Goal: Information Seeking & Learning: Find contact information

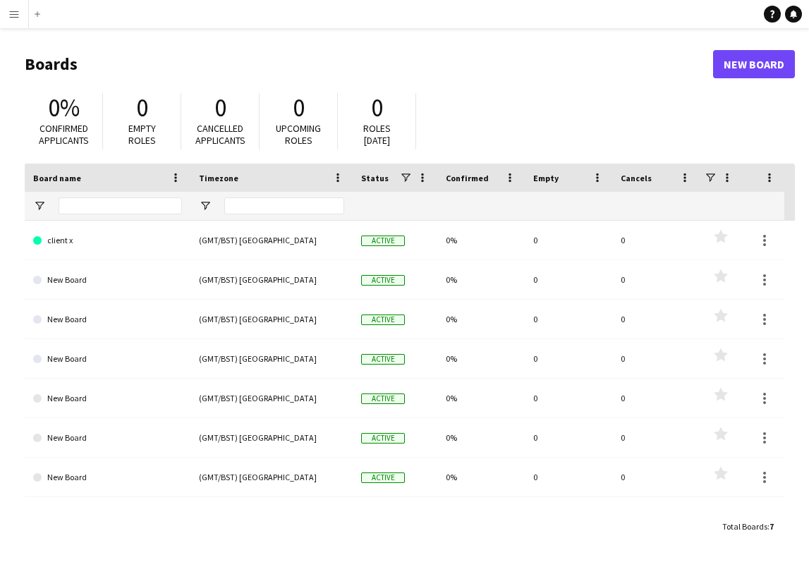
click at [20, 13] on button "Menu" at bounding box center [14, 14] width 28 height 28
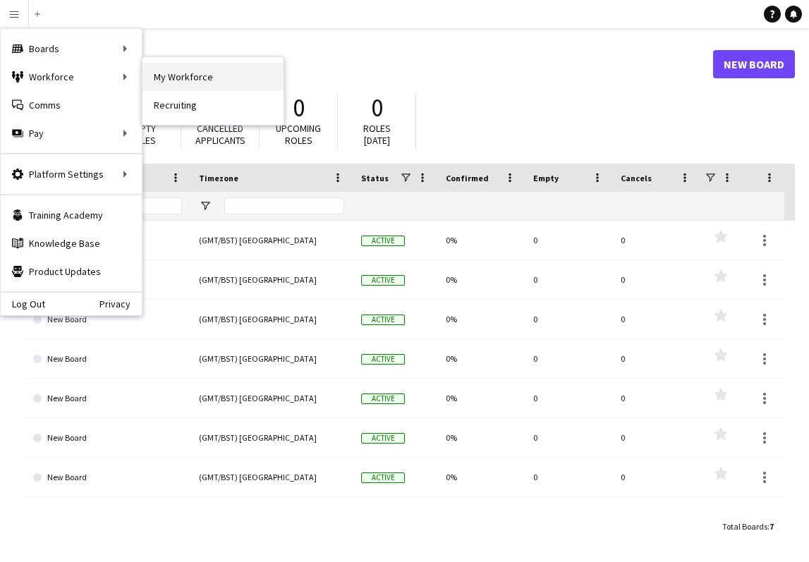
click at [183, 71] on link "My Workforce" at bounding box center [213, 77] width 141 height 28
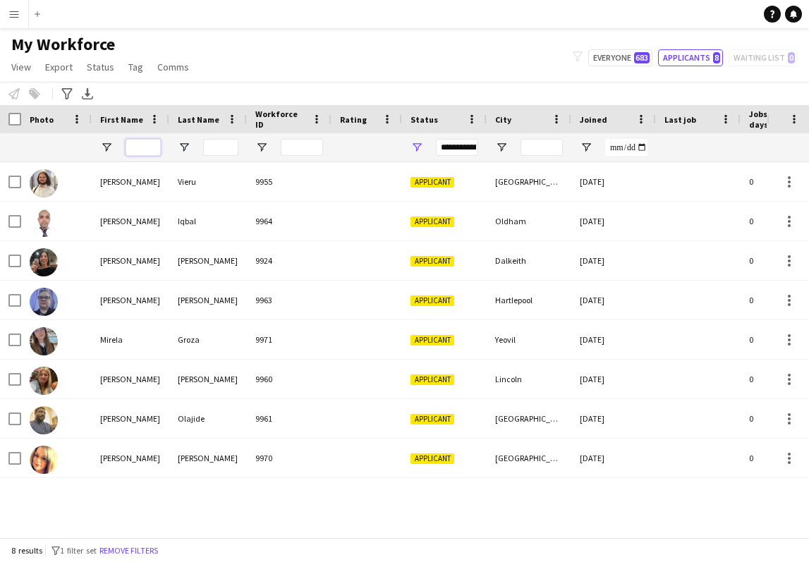
click at [142, 150] on input "First Name Filter Input" at bounding box center [143, 147] width 35 height 17
click at [220, 150] on input "Last Name Filter Input" at bounding box center [220, 147] width 35 height 17
click at [149, 550] on button "Remove filters" at bounding box center [129, 551] width 64 height 16
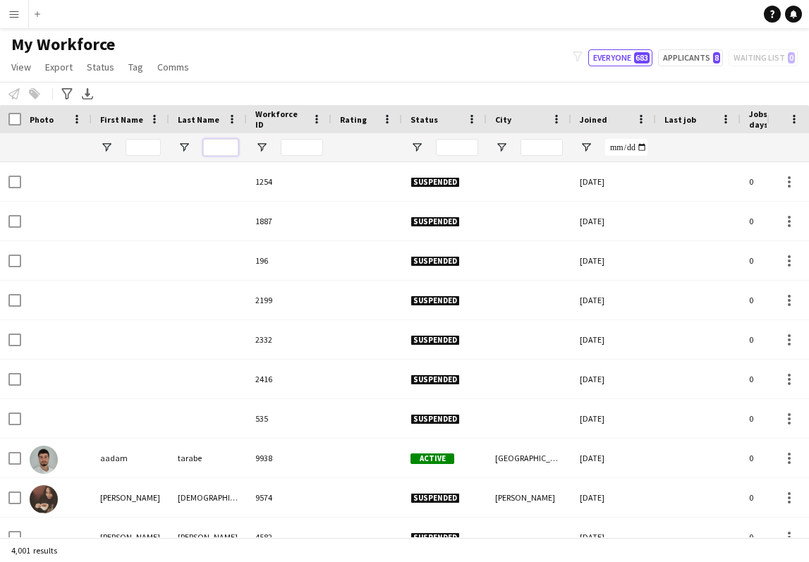
click at [224, 148] on input "Last Name Filter Input" at bounding box center [220, 147] width 35 height 17
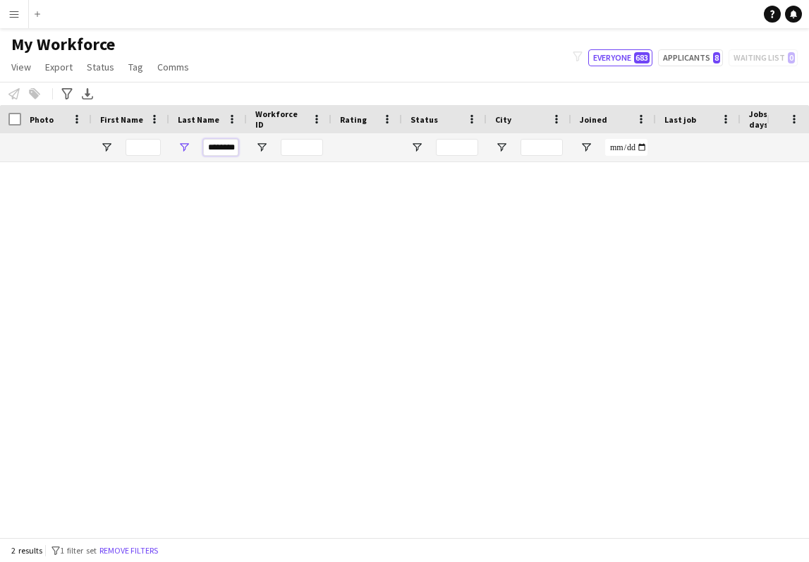
type input "********"
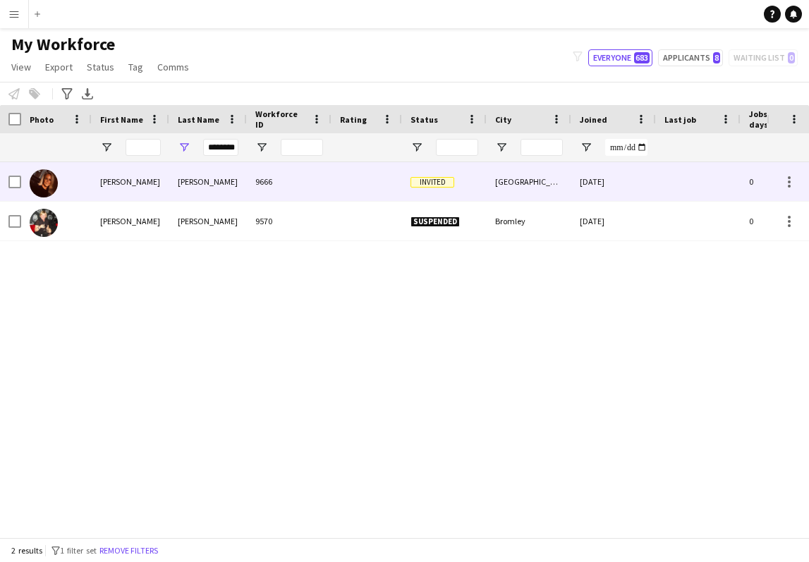
click at [157, 185] on div "[PERSON_NAME]" at bounding box center [131, 181] width 78 height 39
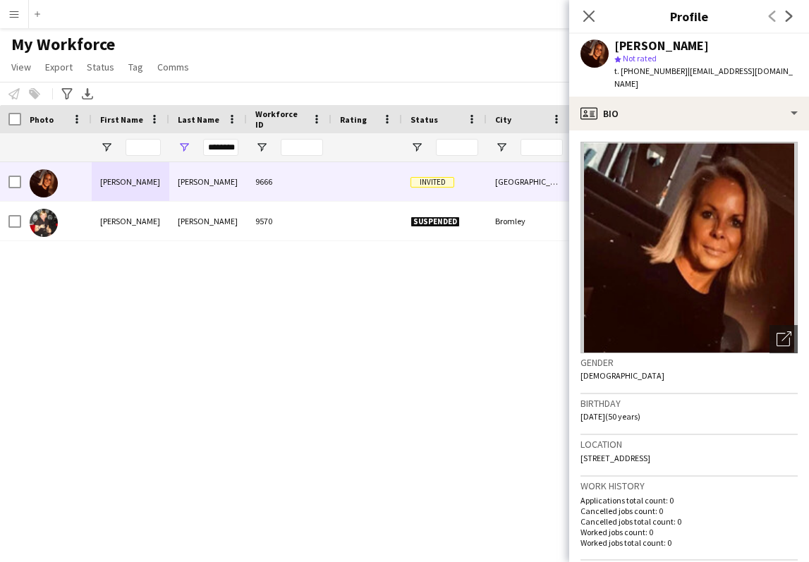
drag, startPoint x: 581, startPoint y: 446, endPoint x: 766, endPoint y: 401, distance: 191.0
click at [786, 446] on div "Location [STREET_ADDRESS]" at bounding box center [689, 455] width 217 height 41
copy span "[STREET_ADDRESS]"
drag, startPoint x: 687, startPoint y: 73, endPoint x: 779, endPoint y: 71, distance: 92.5
click at [779, 71] on div "[PERSON_NAME] star Not rated t. [PHONE_NUMBER] | [PERSON_NAME][EMAIL_ADDRESS][D…" at bounding box center [689, 65] width 240 height 63
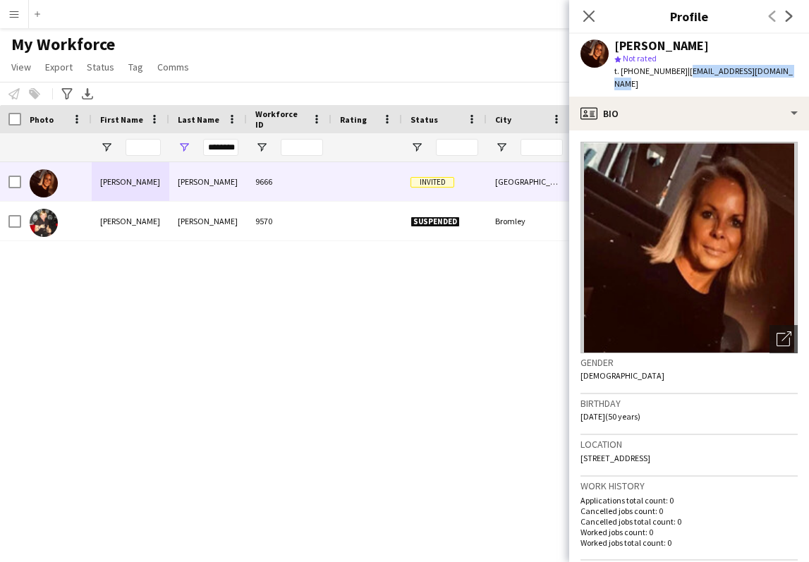
copy span "[EMAIL_ADDRESS][DOMAIN_NAME]"
drag, startPoint x: 208, startPoint y: 150, endPoint x: 287, endPoint y: 132, distance: 81.0
click at [291, 143] on div "********" at bounding box center [765, 147] width 1530 height 28
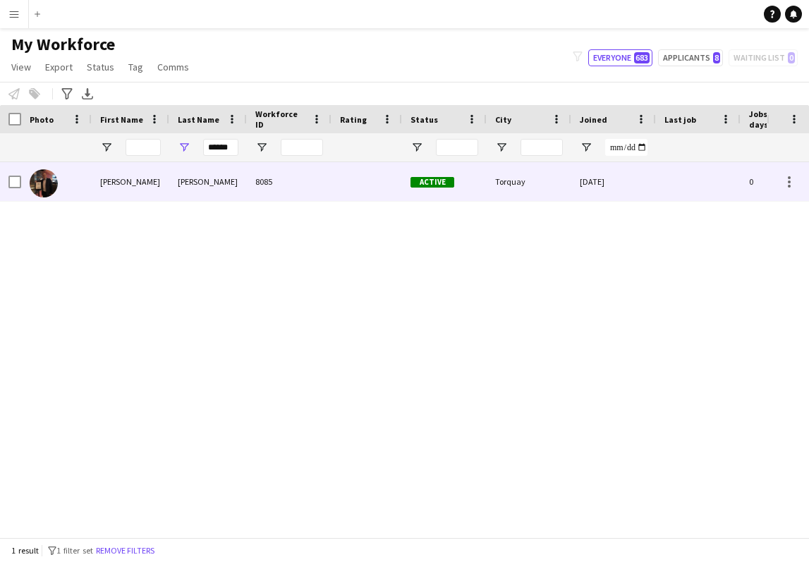
drag, startPoint x: 229, startPoint y: 170, endPoint x: 166, endPoint y: 176, distance: 63.1
click at [166, 176] on div "[PERSON_NAME]" at bounding box center [131, 181] width 78 height 39
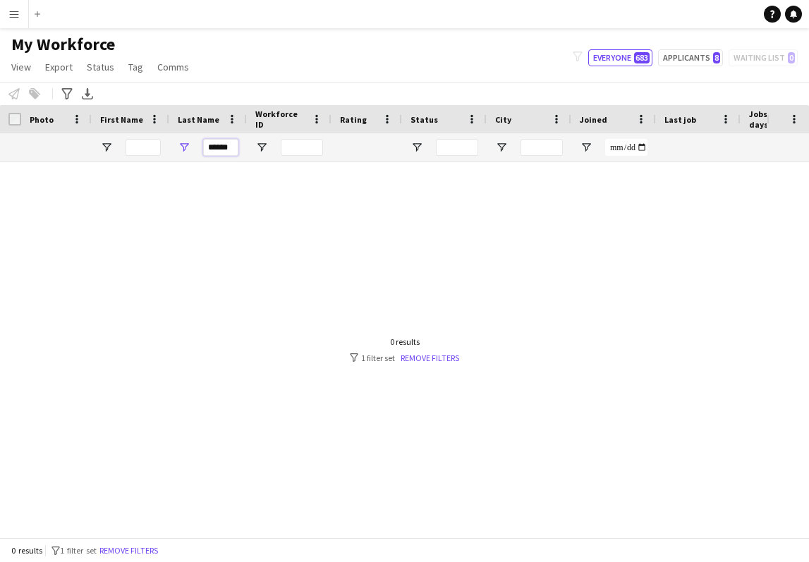
click at [231, 150] on input "******" at bounding box center [220, 147] width 35 height 17
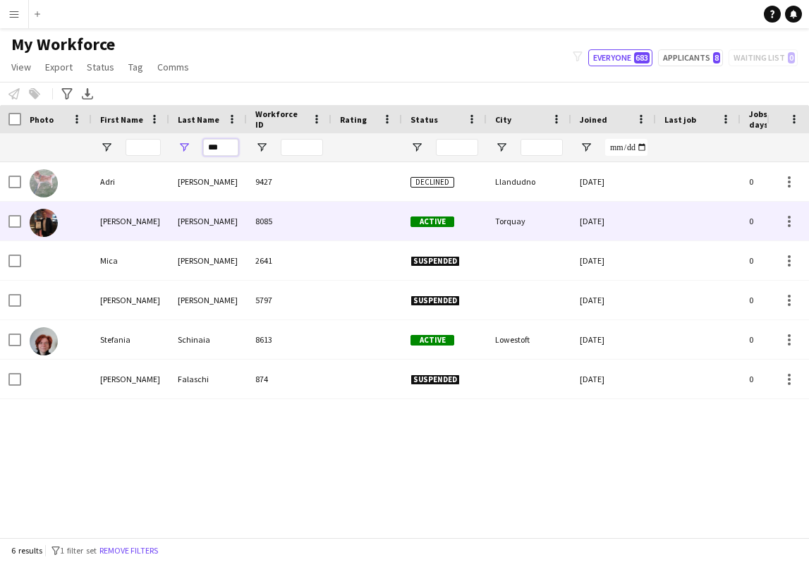
type input "***"
click at [173, 224] on div "[PERSON_NAME]" at bounding box center [208, 221] width 78 height 39
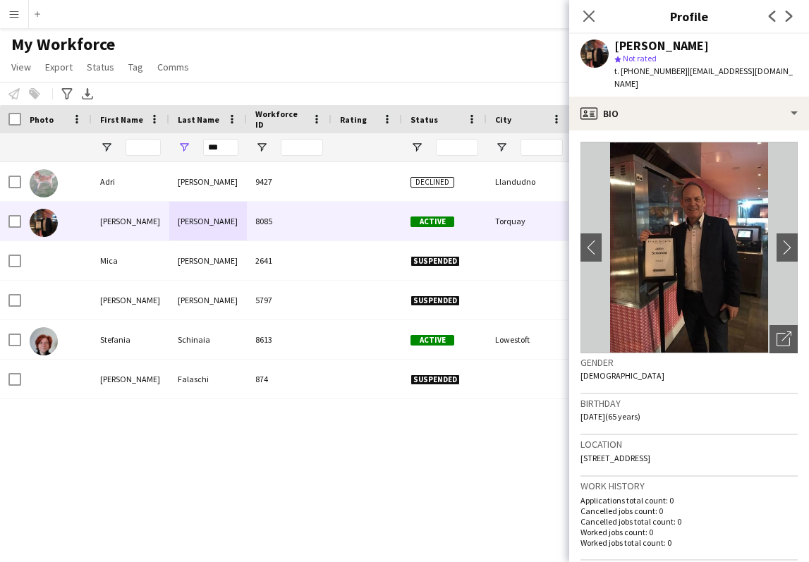
drag, startPoint x: 581, startPoint y: 447, endPoint x: 719, endPoint y: 445, distance: 138.3
click at [719, 445] on div "Location [STREET_ADDRESS]" at bounding box center [689, 455] width 217 height 41
copy span "[STREET_ADDRESS]"
drag, startPoint x: 681, startPoint y: 71, endPoint x: 782, endPoint y: 74, distance: 101.0
click at [782, 74] on div "[PERSON_NAME] star Not rated t. [PHONE_NUMBER] | [EMAIL_ADDRESS][DOMAIN_NAME]" at bounding box center [689, 65] width 240 height 63
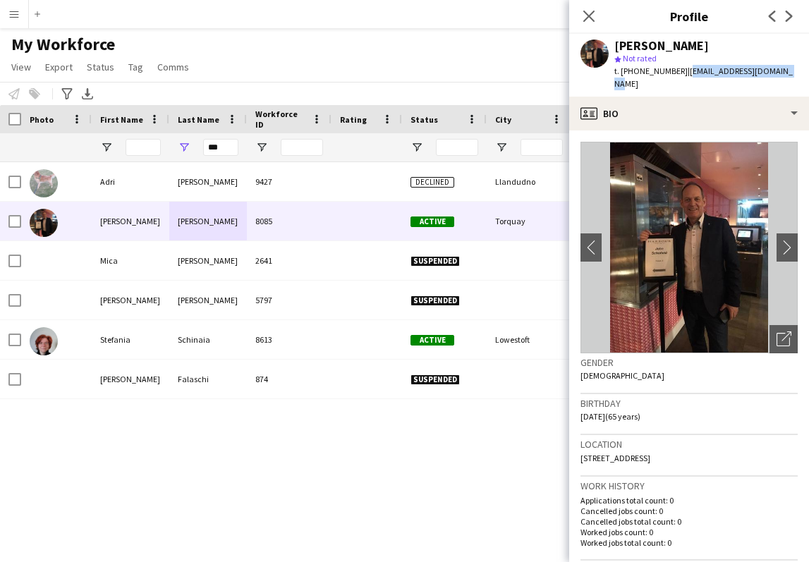
copy span "[EMAIL_ADDRESS][DOMAIN_NAME]"
drag, startPoint x: 206, startPoint y: 147, endPoint x: 253, endPoint y: 147, distance: 47.3
click at [253, 147] on div "***" at bounding box center [765, 147] width 1530 height 28
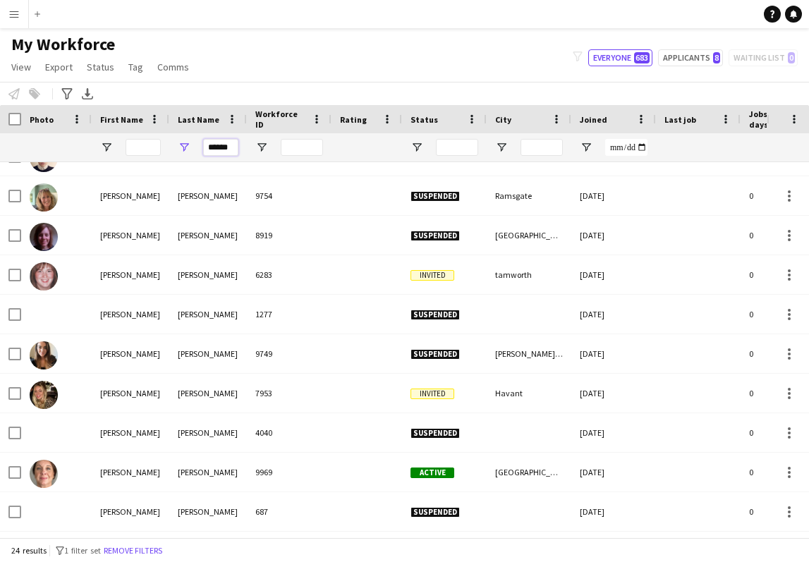
scroll to position [470, 0]
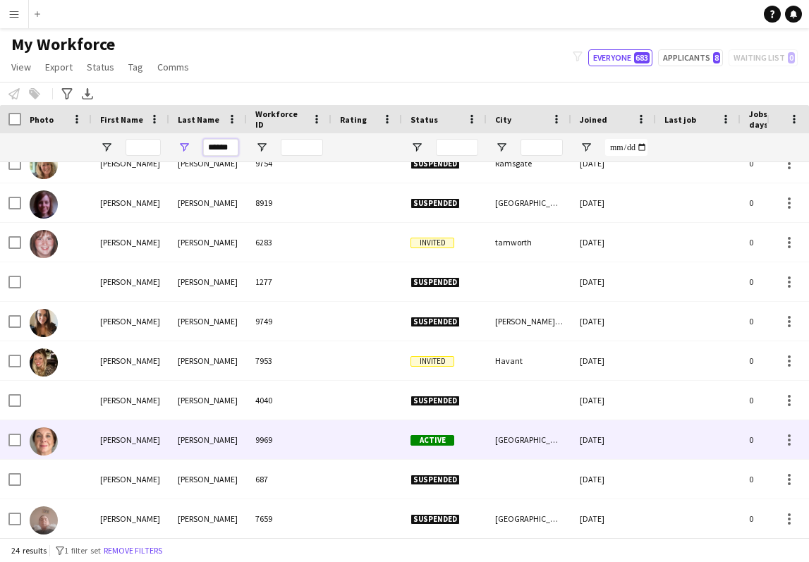
type input "******"
click at [184, 431] on div "[PERSON_NAME]" at bounding box center [208, 440] width 78 height 39
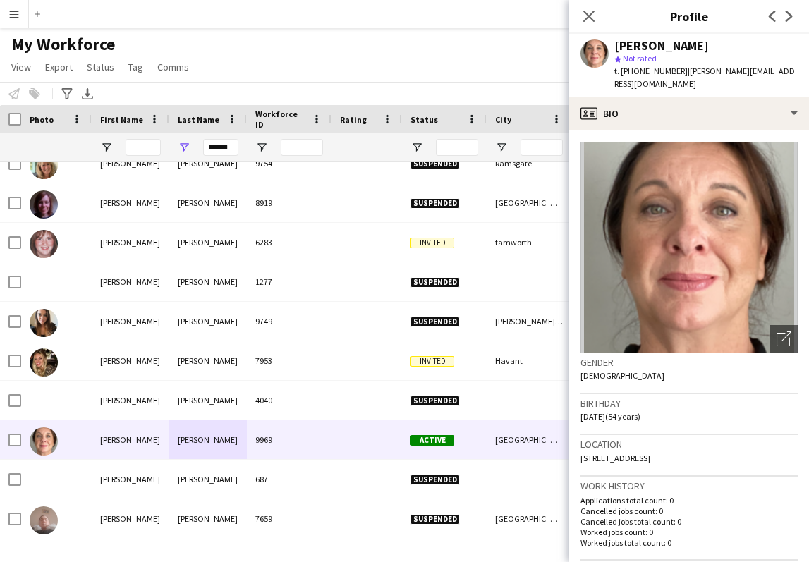
drag, startPoint x: 581, startPoint y: 446, endPoint x: 724, endPoint y: 428, distance: 143.6
click at [733, 450] on div "Location [STREET_ADDRESS]" at bounding box center [689, 455] width 217 height 41
copy span "[STREET_ADDRESS]"
drag, startPoint x: 677, startPoint y: 72, endPoint x: 764, endPoint y: 71, distance: 87.5
click at [764, 71] on div "[PERSON_NAME] star Not rated t. [PHONE_NUMBER] | [PERSON_NAME][EMAIL_ADDRESS][D…" at bounding box center [689, 65] width 240 height 63
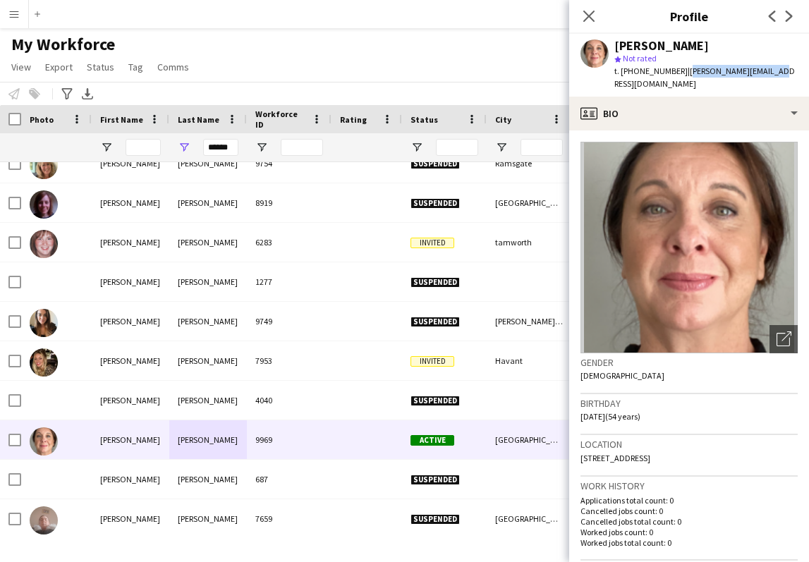
copy span "[PERSON_NAME][EMAIL_ADDRESS][DOMAIN_NAME]"
drag, startPoint x: 206, startPoint y: 147, endPoint x: 243, endPoint y: 148, distance: 37.4
click at [243, 148] on div "******" at bounding box center [208, 147] width 78 height 28
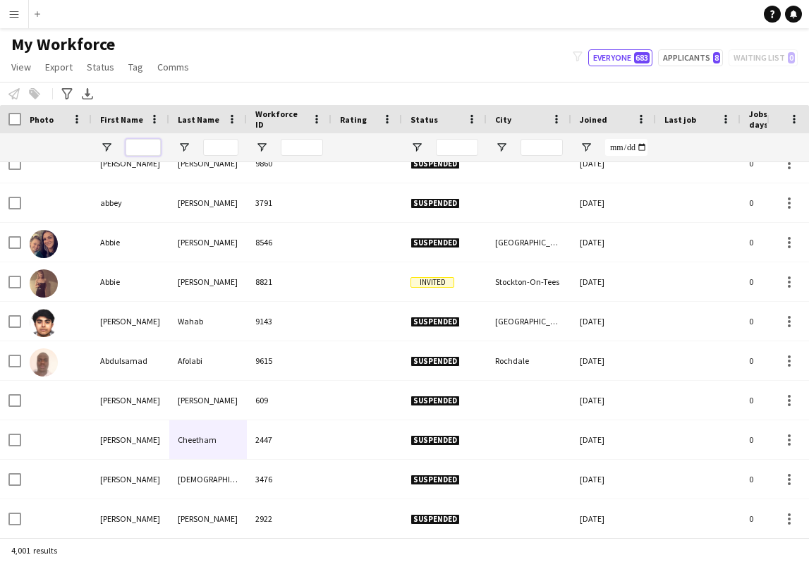
click at [155, 144] on input "First Name Filter Input" at bounding box center [143, 147] width 35 height 17
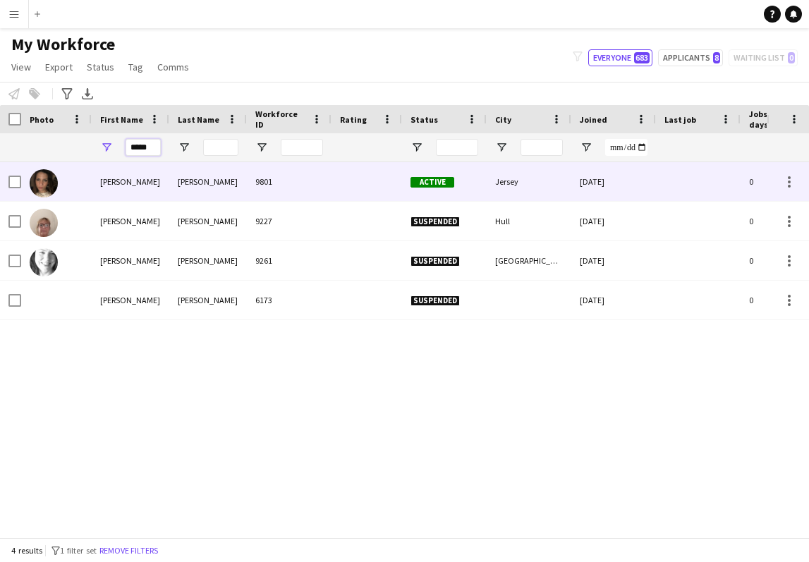
type input "*****"
click at [159, 185] on div "[PERSON_NAME]" at bounding box center [131, 181] width 78 height 39
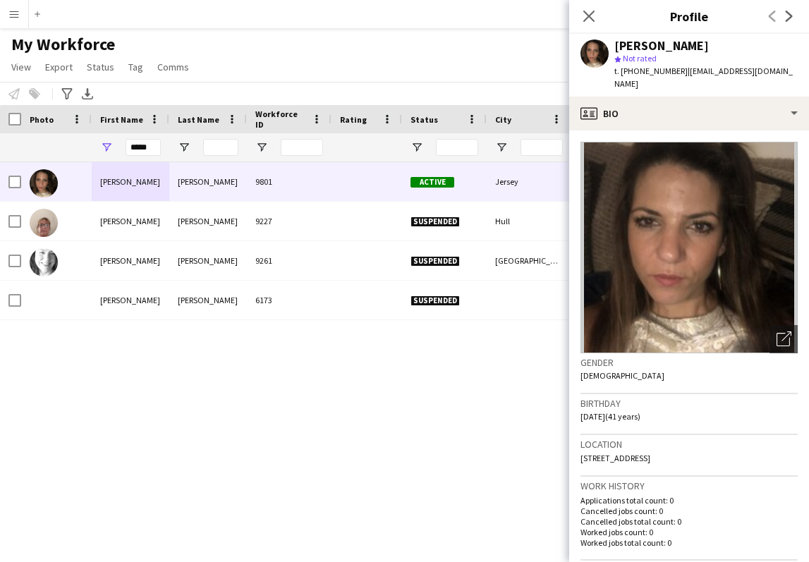
drag, startPoint x: 583, startPoint y: 446, endPoint x: 731, endPoint y: 447, distance: 148.2
click at [731, 447] on div "Location [STREET_ADDRESS]" at bounding box center [689, 455] width 217 height 41
drag, startPoint x: 582, startPoint y: 444, endPoint x: 723, endPoint y: 449, distance: 140.5
click at [723, 449] on div "Location [STREET_ADDRESS]" at bounding box center [689, 455] width 217 height 41
copy span "[STREET_ADDRESS]"
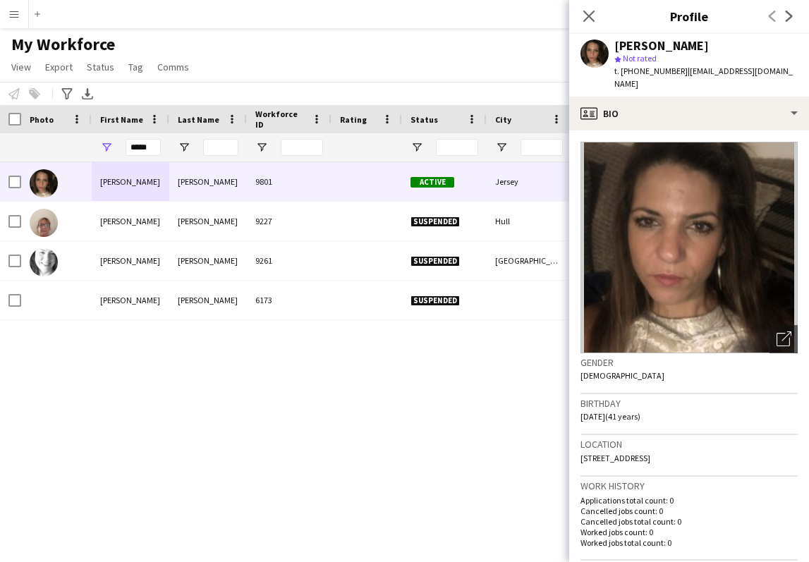
click at [238, 35] on div "My Workforce View Views Default view New view Update view Delete view Edit name…" at bounding box center [404, 58] width 809 height 48
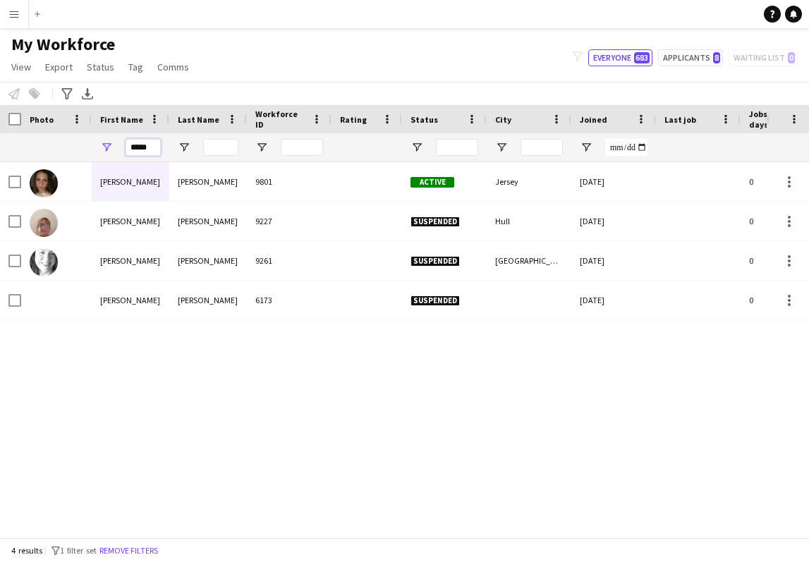
drag, startPoint x: 153, startPoint y: 149, endPoint x: 122, endPoint y: 150, distance: 31.1
click at [122, 150] on div "*****" at bounding box center [131, 147] width 78 height 28
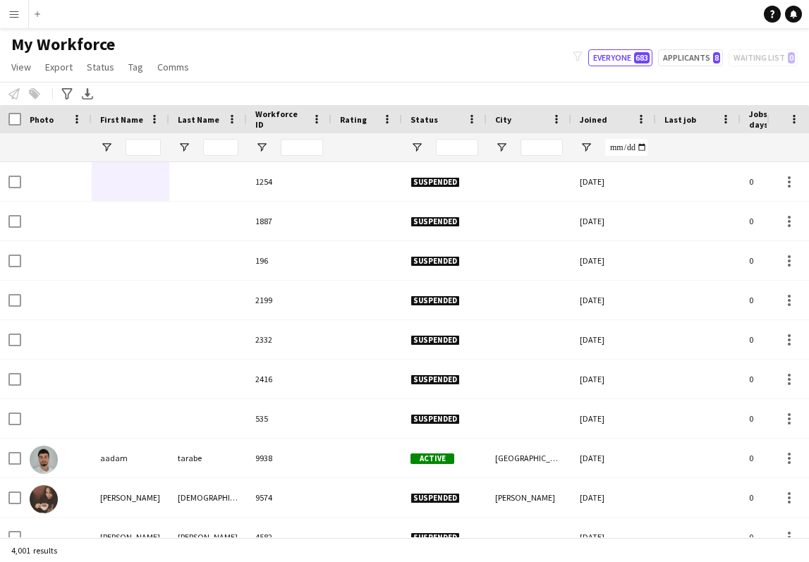
click at [179, 47] on h1 "My Workforce" at bounding box center [101, 44] width 203 height 21
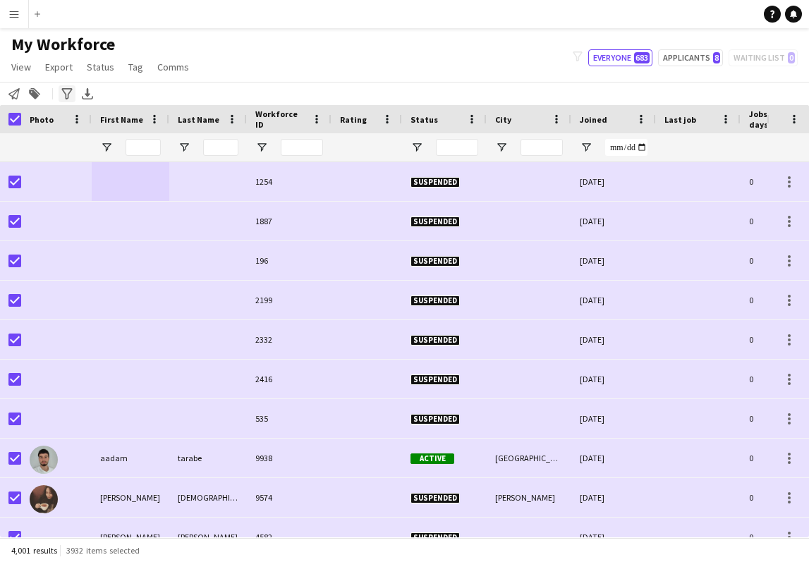
click at [68, 97] on icon at bounding box center [66, 93] width 11 height 11
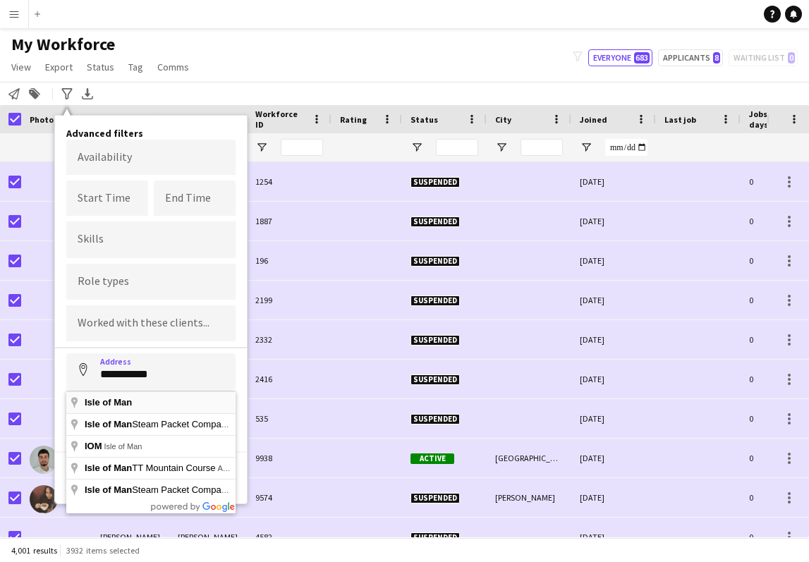
type input "**********"
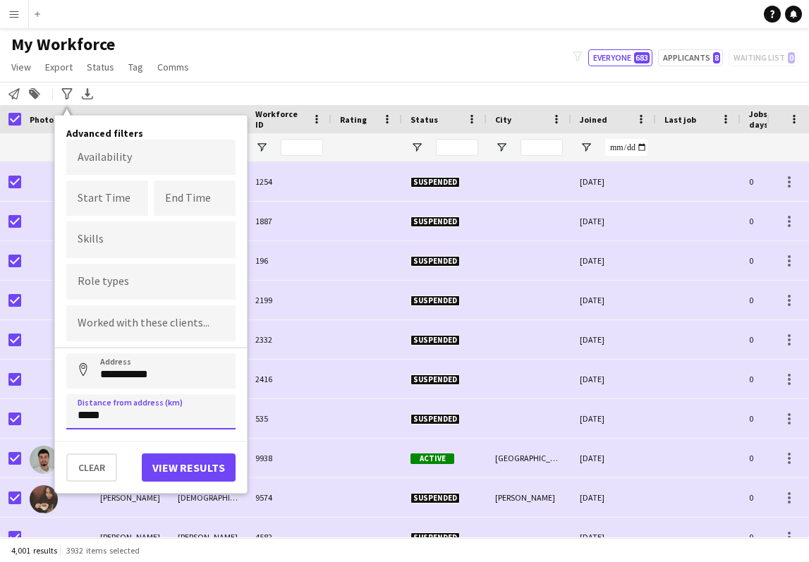
type input "*****"
click at [176, 462] on button "View results" at bounding box center [189, 468] width 94 height 28
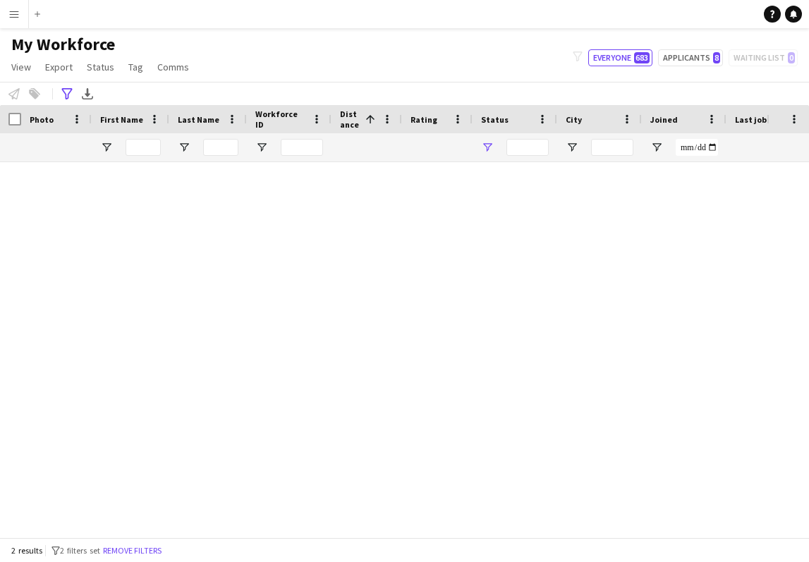
type input "**********"
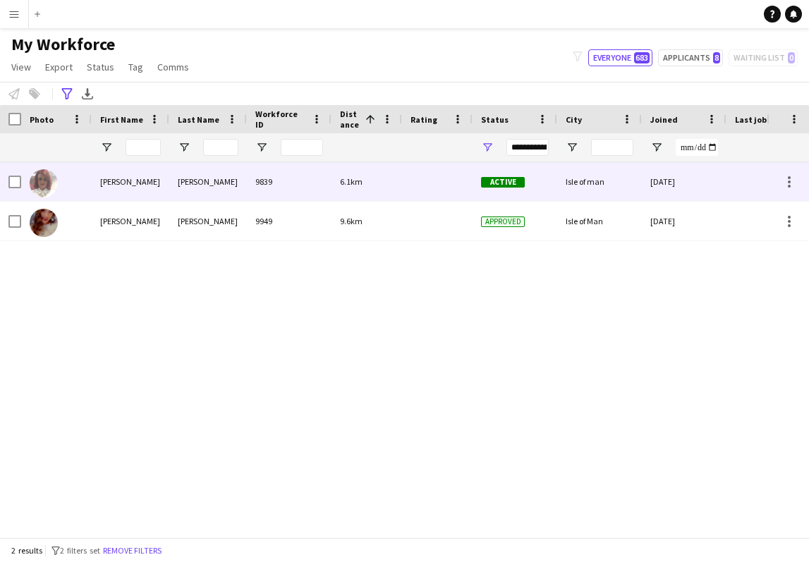
click at [126, 189] on div "[PERSON_NAME]" at bounding box center [131, 181] width 78 height 39
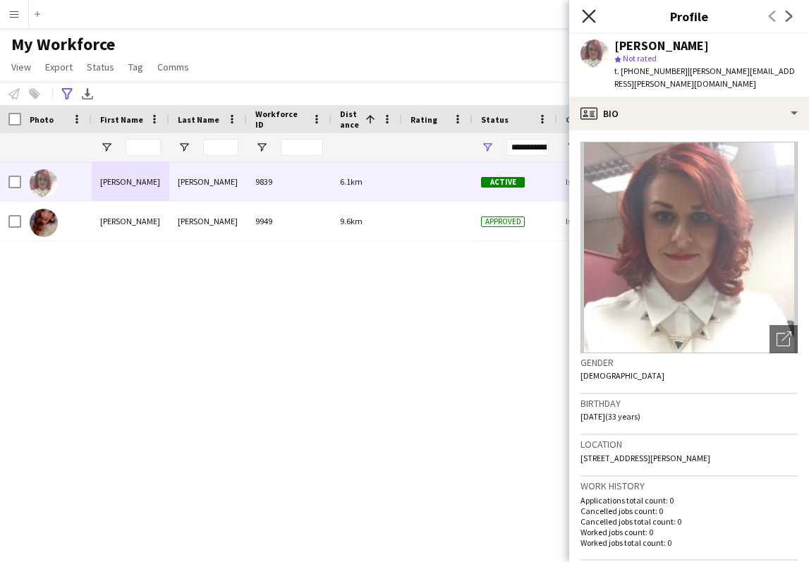
click at [586, 13] on icon at bounding box center [588, 15] width 13 height 13
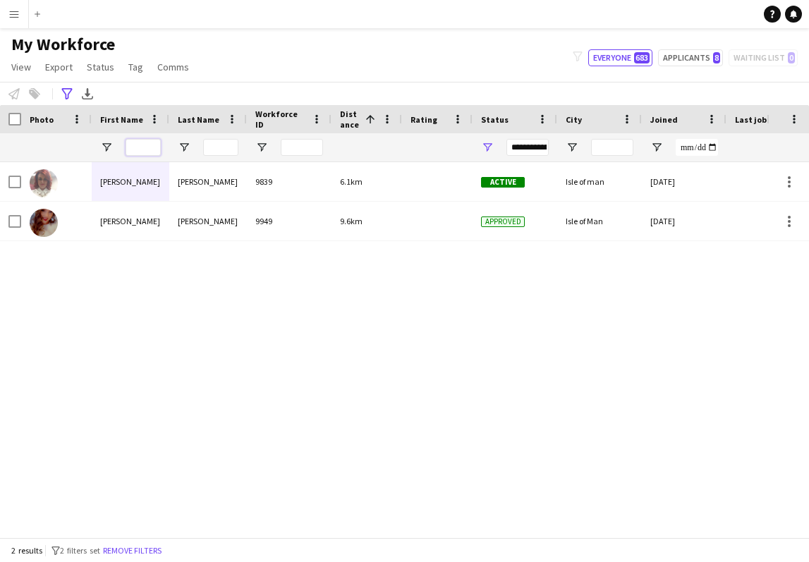
click at [149, 152] on input "First Name Filter Input" at bounding box center [143, 147] width 35 height 17
click at [135, 553] on button "Remove filters" at bounding box center [132, 551] width 64 height 16
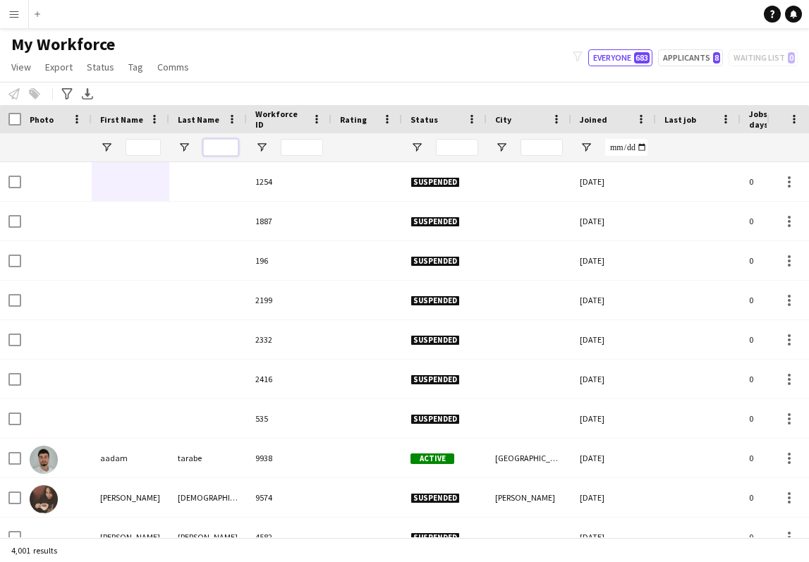
click at [222, 143] on input "Last Name Filter Input" at bounding box center [220, 147] width 35 height 17
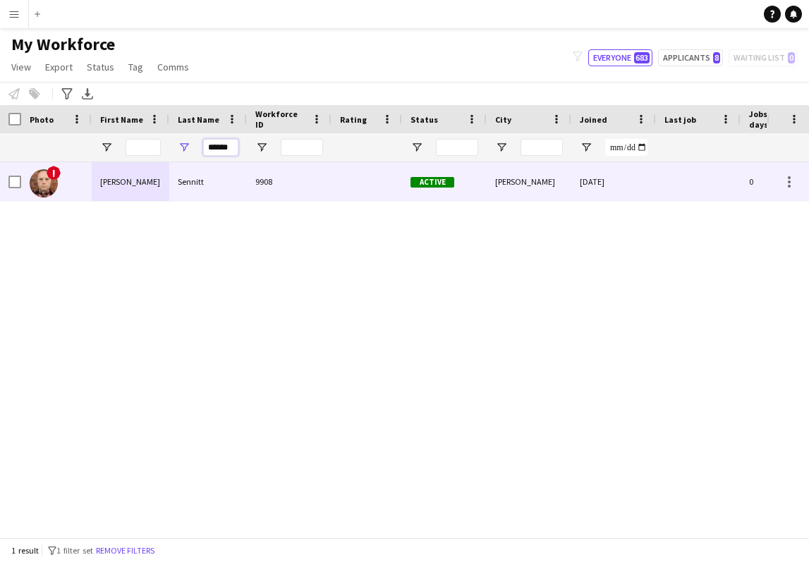
type input "******"
click at [193, 179] on div "Sennitt" at bounding box center [208, 181] width 78 height 39
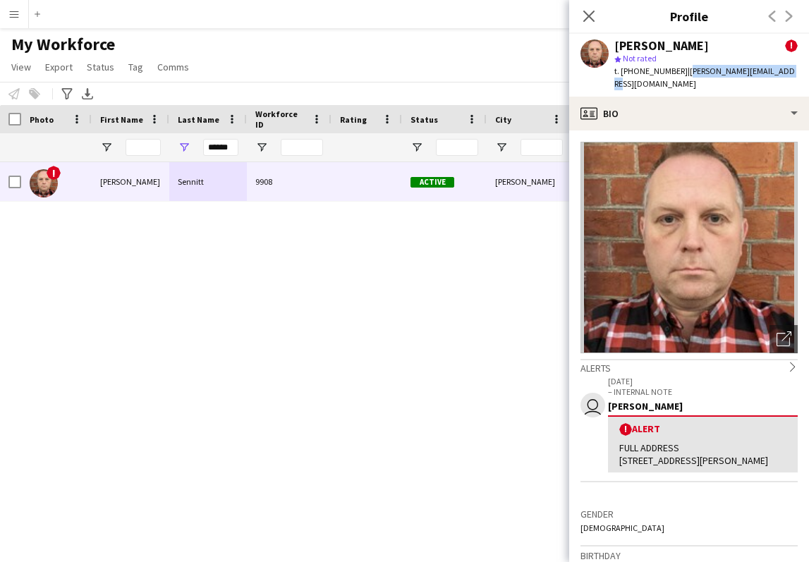
drag, startPoint x: 682, startPoint y: 73, endPoint x: 783, endPoint y: 71, distance: 100.9
click at [783, 71] on div "[PERSON_NAME] ! star Not rated t. [PHONE_NUMBER] | [PERSON_NAME][EMAIL_ADDRESS]…" at bounding box center [689, 65] width 240 height 63
copy span "[PERSON_NAME][EMAIL_ADDRESS][DOMAIN_NAME]"
click at [124, 36] on h1 "My Workforce" at bounding box center [101, 44] width 203 height 21
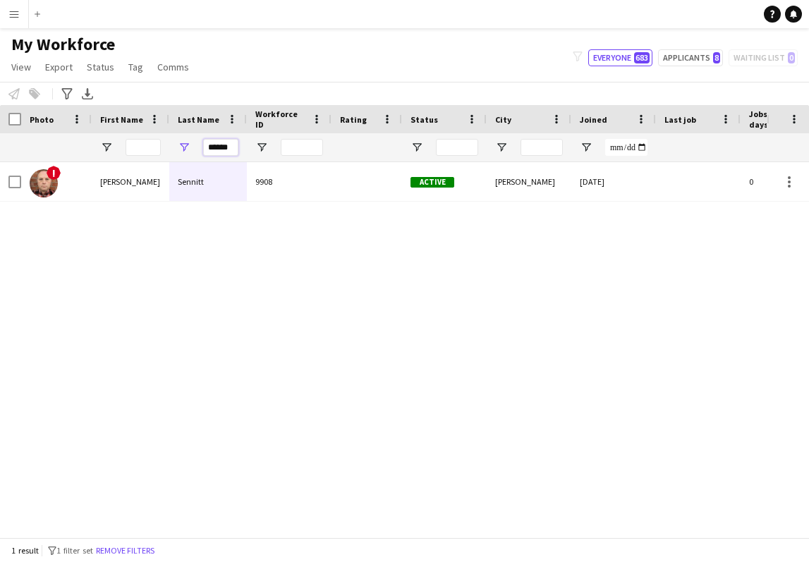
drag, startPoint x: 208, startPoint y: 149, endPoint x: 248, endPoint y: 150, distance: 40.2
click at [248, 150] on div "******" at bounding box center [765, 147] width 1530 height 28
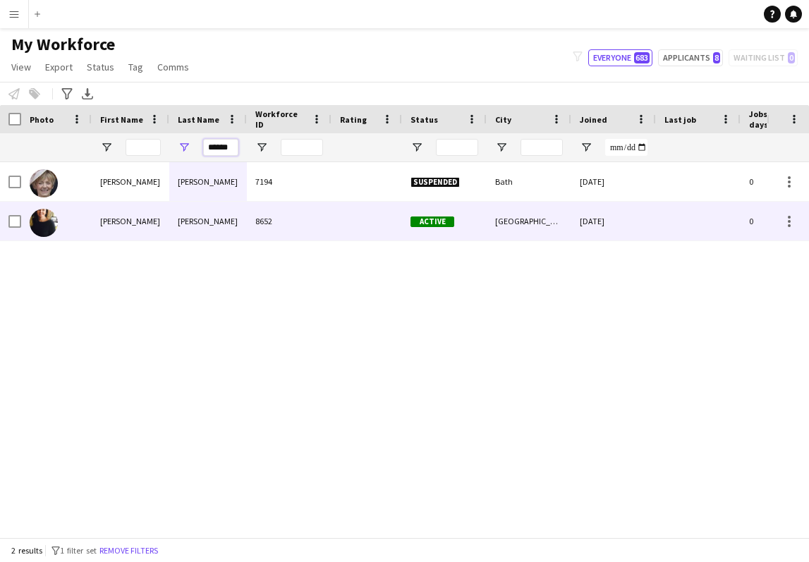
type input "******"
click at [153, 227] on div "[PERSON_NAME]" at bounding box center [131, 221] width 78 height 39
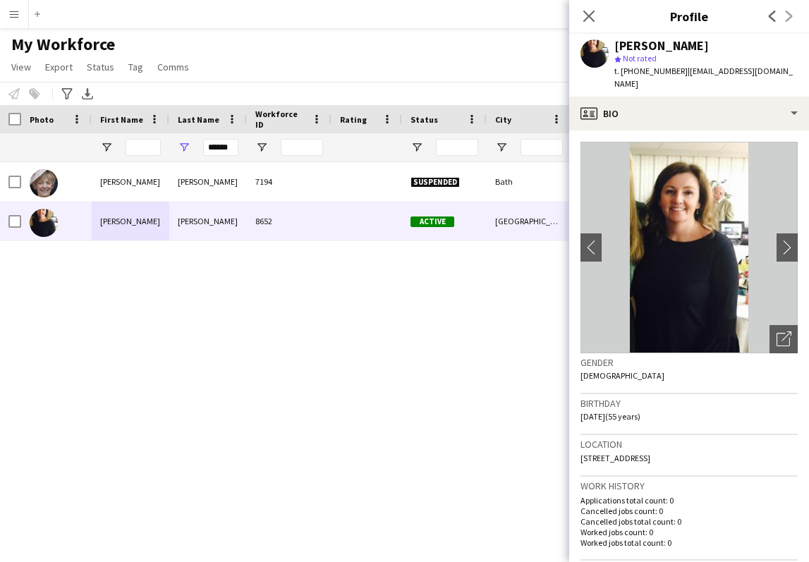
drag, startPoint x: 581, startPoint y: 447, endPoint x: 752, endPoint y: 446, distance: 170.1
click at [651, 453] on span "[STREET_ADDRESS]" at bounding box center [616, 458] width 70 height 11
copy span "[STREET_ADDRESS]"
drag, startPoint x: 682, startPoint y: 70, endPoint x: 790, endPoint y: 69, distance: 108.0
click at [790, 69] on div "[PERSON_NAME] star Not rated t. [PHONE_NUMBER] | [EMAIL_ADDRESS][DOMAIN_NAME]" at bounding box center [689, 65] width 240 height 63
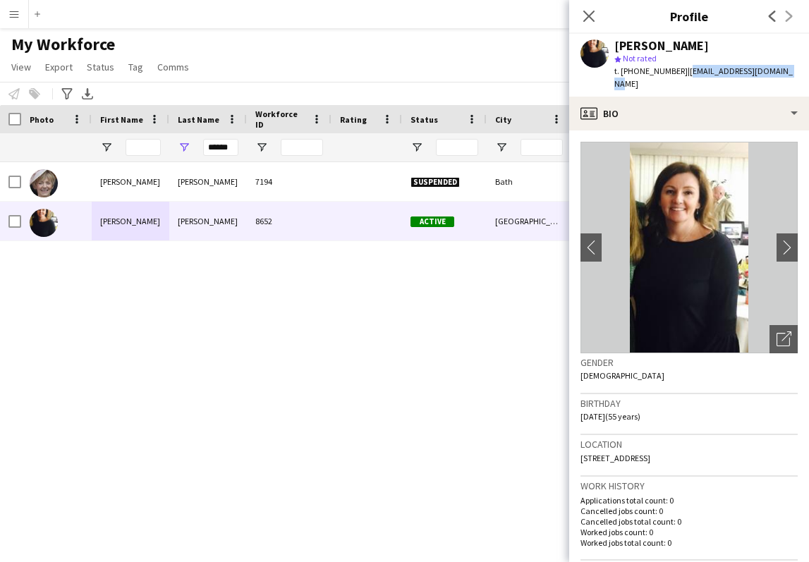
copy span "[EMAIL_ADDRESS][DOMAIN_NAME]"
drag, startPoint x: 208, startPoint y: 147, endPoint x: 260, endPoint y: 147, distance: 51.5
click at [260, 147] on div "******" at bounding box center [765, 147] width 1530 height 28
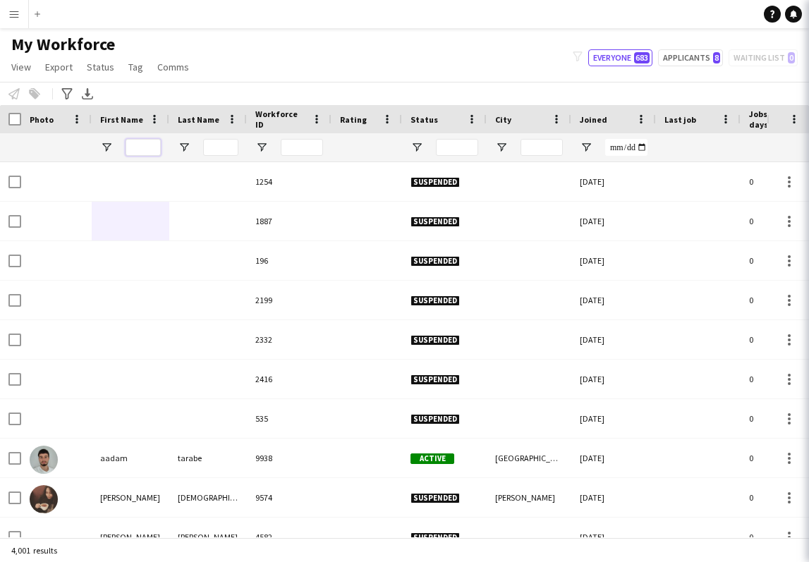
click at [138, 148] on input "First Name Filter Input" at bounding box center [143, 147] width 35 height 17
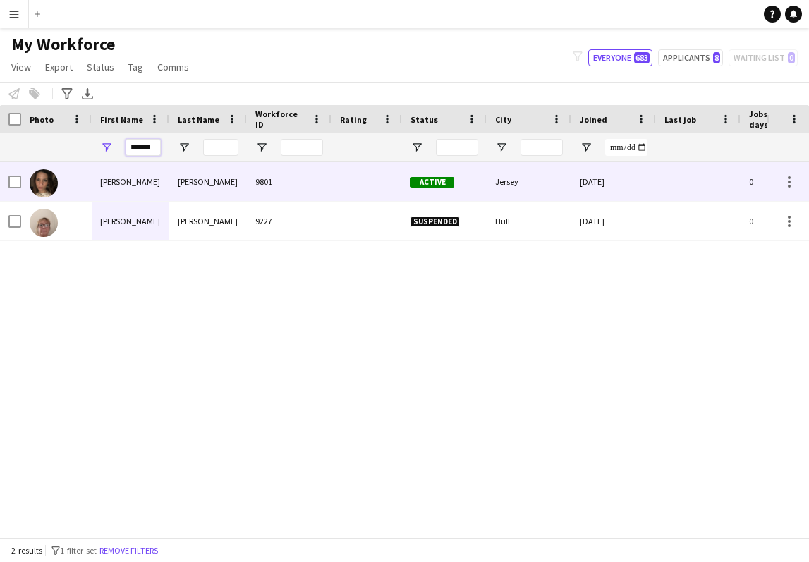
type input "******"
drag, startPoint x: 138, startPoint y: 171, endPoint x: 126, endPoint y: 183, distance: 16.5
click at [126, 183] on div "[PERSON_NAME]" at bounding box center [131, 181] width 78 height 39
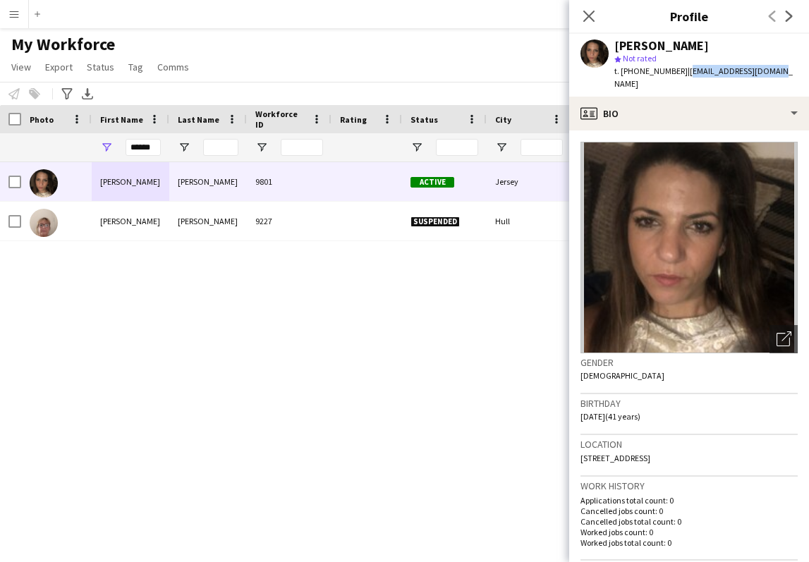
drag, startPoint x: 685, startPoint y: 71, endPoint x: 782, endPoint y: 74, distance: 96.7
click at [782, 74] on div "[PERSON_NAME] star Not rated t. [PHONE_NUMBER] | [EMAIL_ADDRESS][DOMAIN_NAME]" at bounding box center [689, 65] width 240 height 63
click at [20, 17] on button "Menu" at bounding box center [14, 14] width 28 height 28
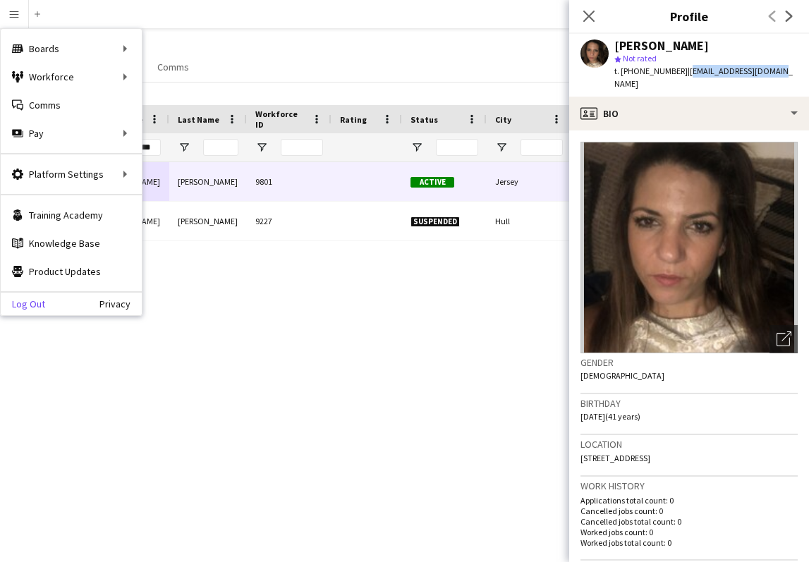
click at [27, 306] on link "Log Out" at bounding box center [23, 304] width 44 height 11
